Goal: Task Accomplishment & Management: Complete application form

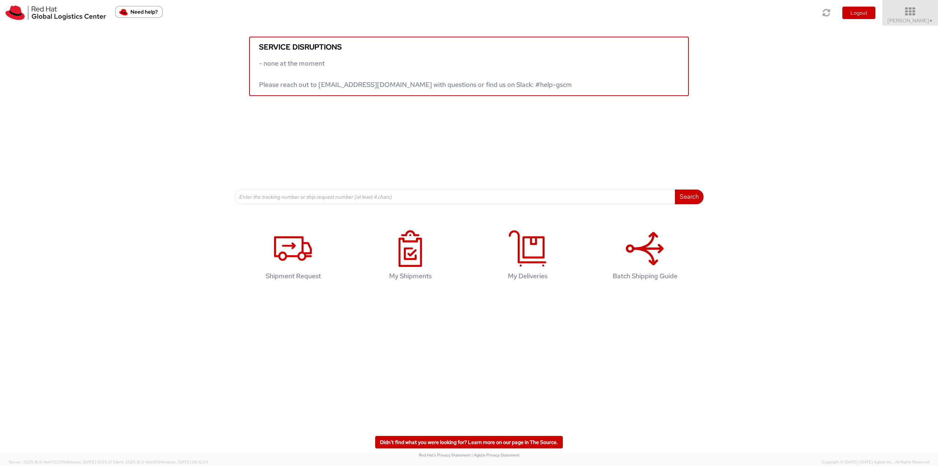
click at [895, 11] on icon at bounding box center [910, 12] width 64 height 10
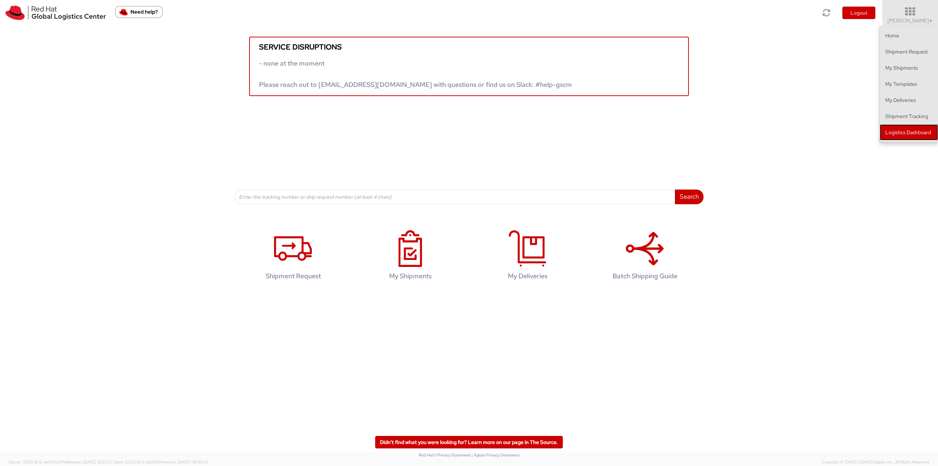
click at [908, 133] on link "Logistics Dashboard" at bounding box center [909, 132] width 58 height 16
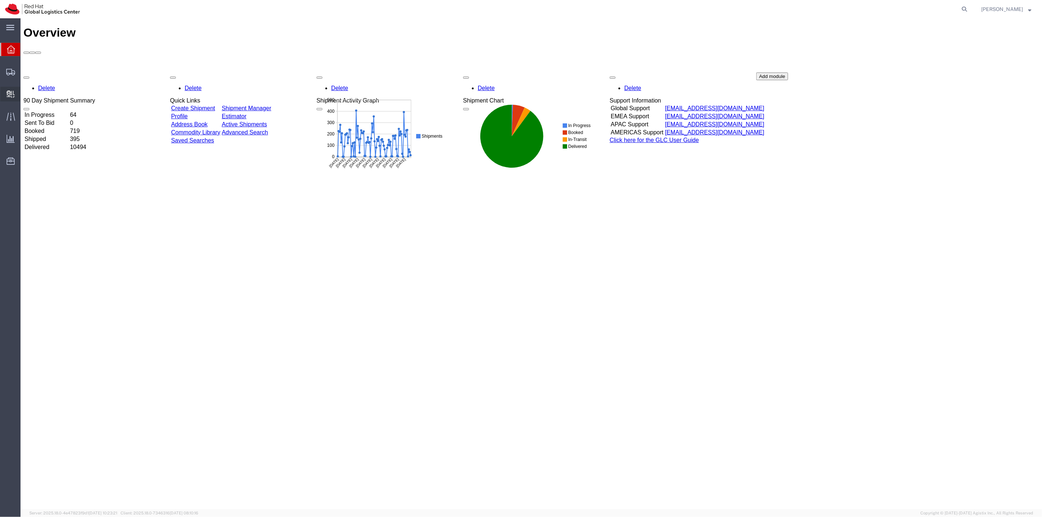
click at [0, 0] on span "Create Delivery" at bounding box center [0, 0] width 0 height 0
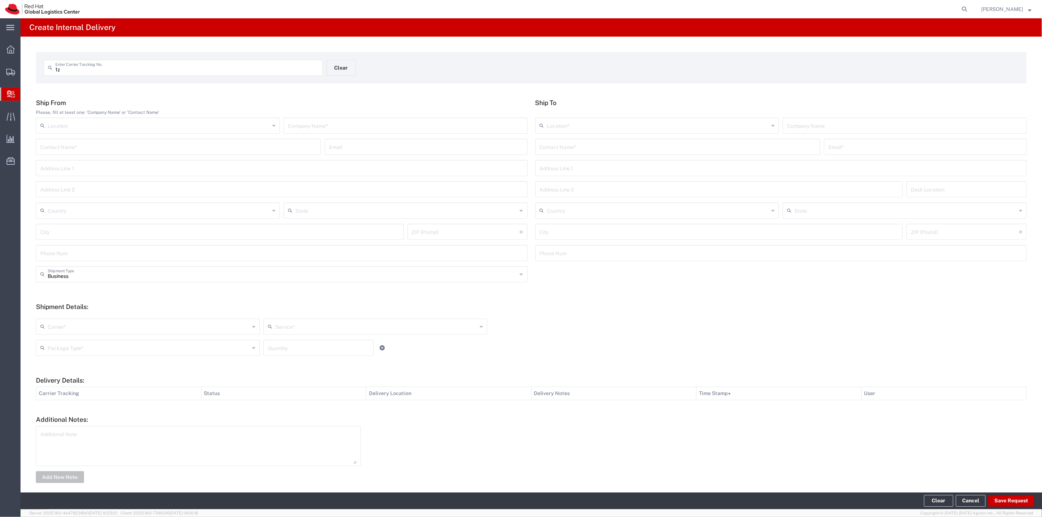
click at [119, 72] on input "1z" at bounding box center [186, 67] width 263 height 13
paste input "1812300296198281"
type input "1z1812300296198281"
click at [317, 128] on input "text" at bounding box center [405, 125] width 235 height 13
type input "UPS"
